Goal: Obtain resource: Download file/media

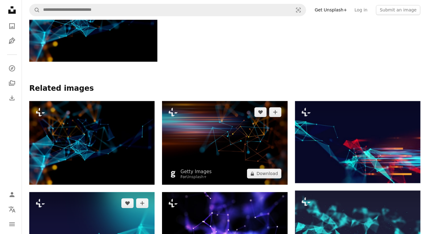
scroll to position [533, 0]
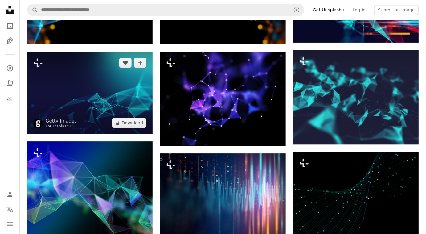
click at [89, 85] on img at bounding box center [89, 92] width 125 height 82
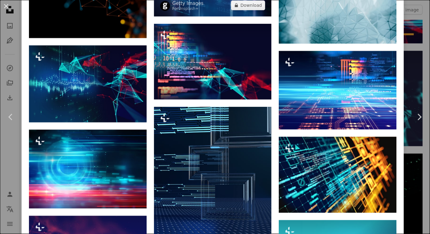
scroll to position [818, 0]
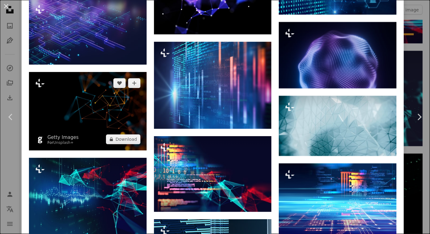
click at [88, 90] on img at bounding box center [88, 111] width 118 height 78
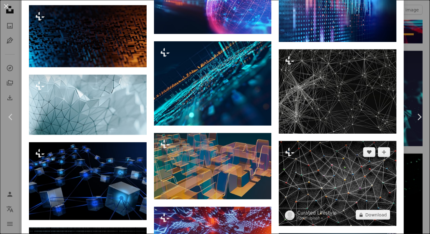
scroll to position [1540, 0]
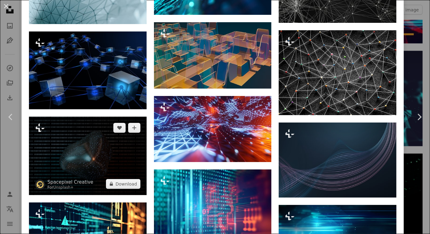
click at [116, 132] on img at bounding box center [88, 156] width 118 height 78
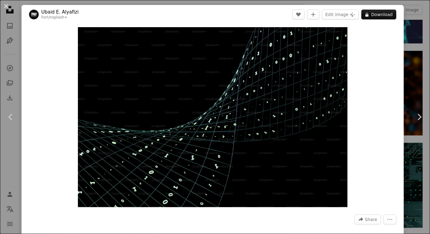
scroll to position [420, 0]
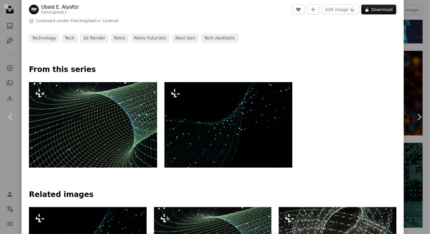
scroll to position [140, 0]
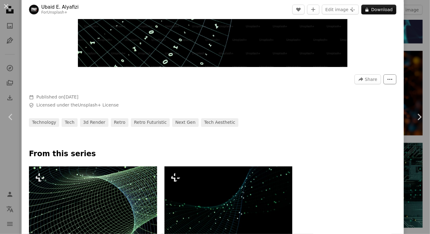
click at [388, 81] on icon "More Actions" at bounding box center [391, 79] width 6 height 6
click at [331, 110] on dialog "An X shape Chevron left Chevron right [PERSON_NAME] Alyafizi For Unsplash+ A he…" at bounding box center [215, 117] width 430 height 234
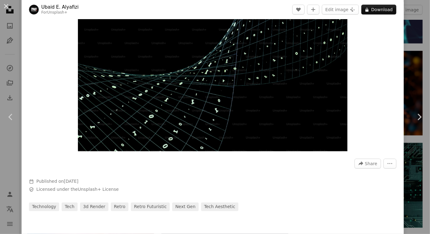
scroll to position [0, 0]
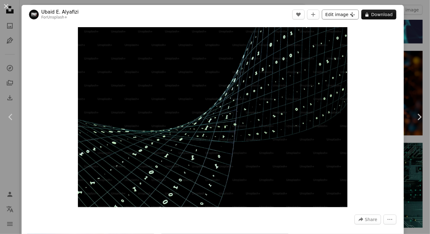
click at [336, 16] on button "Edit image Plus sign for Unsplash+" at bounding box center [340, 15] width 37 height 10
click at [370, 18] on button "A lock Download" at bounding box center [379, 15] width 35 height 10
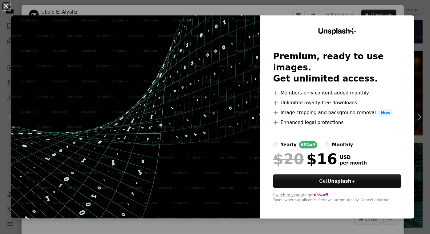
click at [205, 7] on div "An X shape Unsplash+ Premium, ready to use images. Get unlimited access. A plus…" at bounding box center [215, 117] width 430 height 234
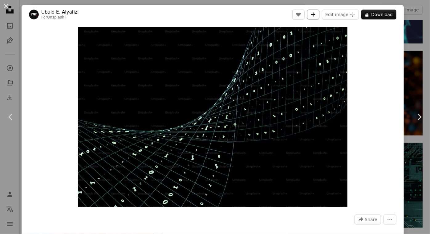
click at [311, 16] on icon "A plus sign" at bounding box center [313, 14] width 5 height 5
drag, startPoint x: 298, startPoint y: 93, endPoint x: 360, endPoint y: 51, distance: 74.2
click at [360, 51] on div "Zoom in" at bounding box center [213, 117] width 383 height 186
click at [368, 16] on button "A lock Download" at bounding box center [379, 15] width 35 height 10
click at [365, 15] on icon "A lock" at bounding box center [367, 14] width 5 height 5
